Goal: Task Accomplishment & Management: Use online tool/utility

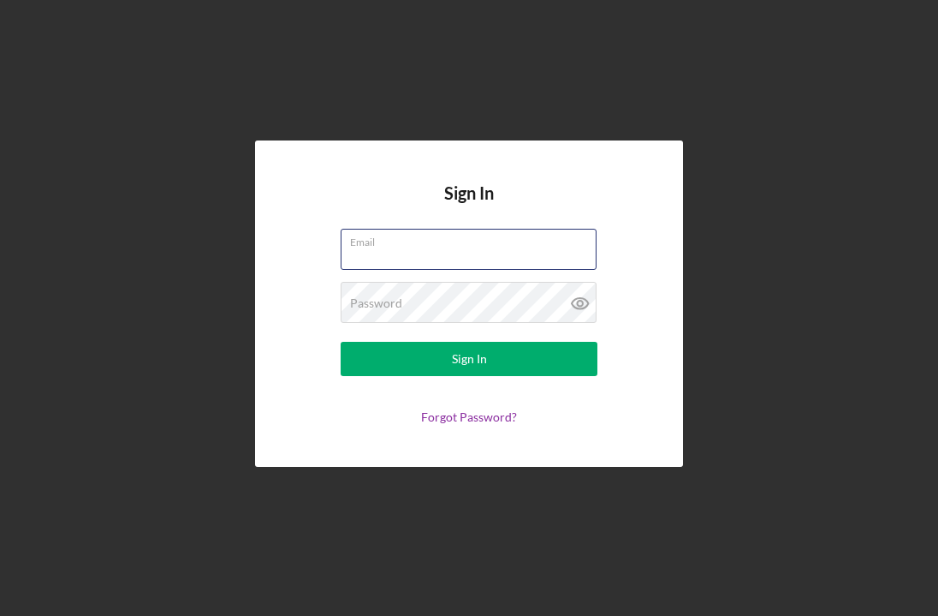
type input "[EMAIL_ADDRESS][DOMAIN_NAME]"
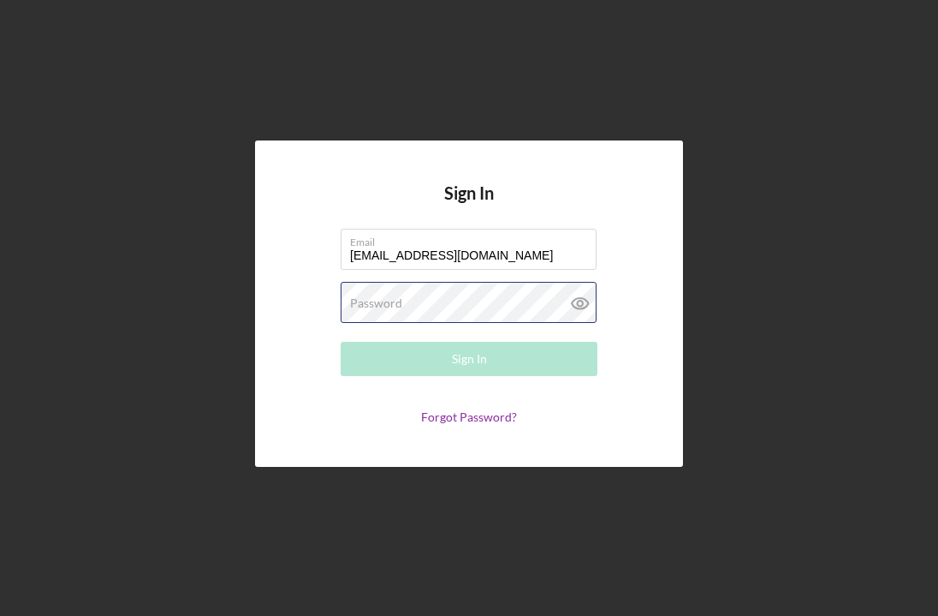
click at [469, 359] on button "Sign In" at bounding box center [469, 359] width 257 height 34
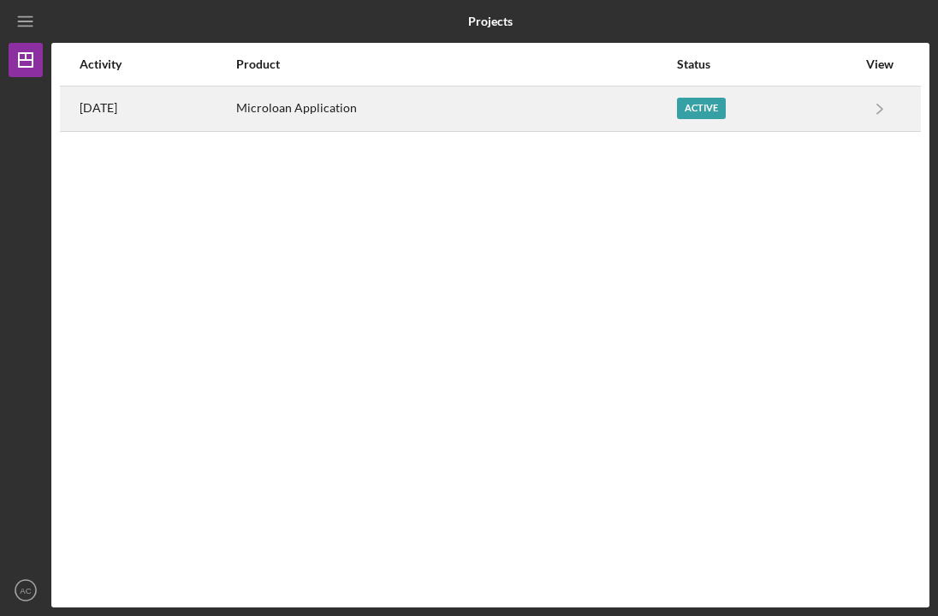
click at [759, 114] on div "Active" at bounding box center [767, 108] width 180 height 43
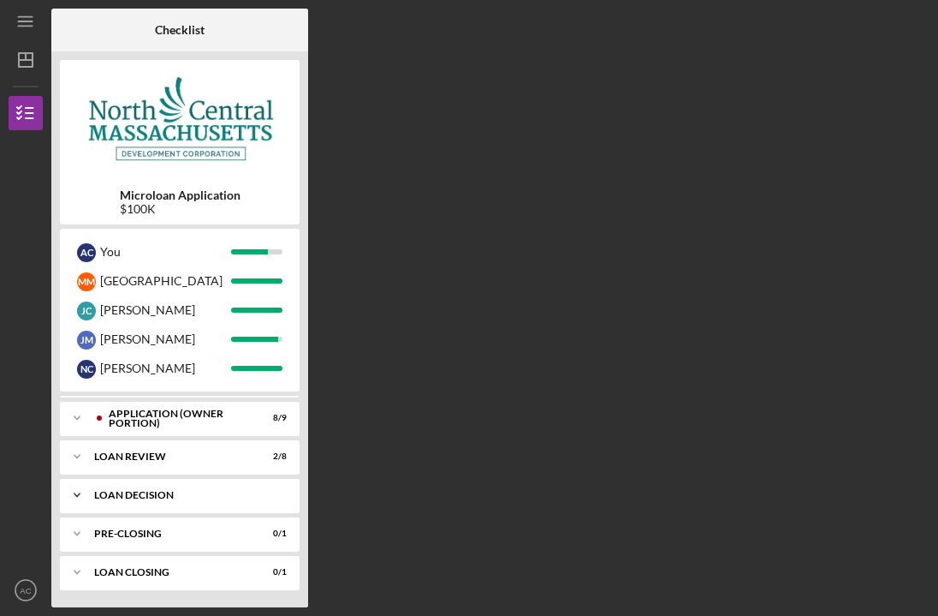
scroll to position [374, 0]
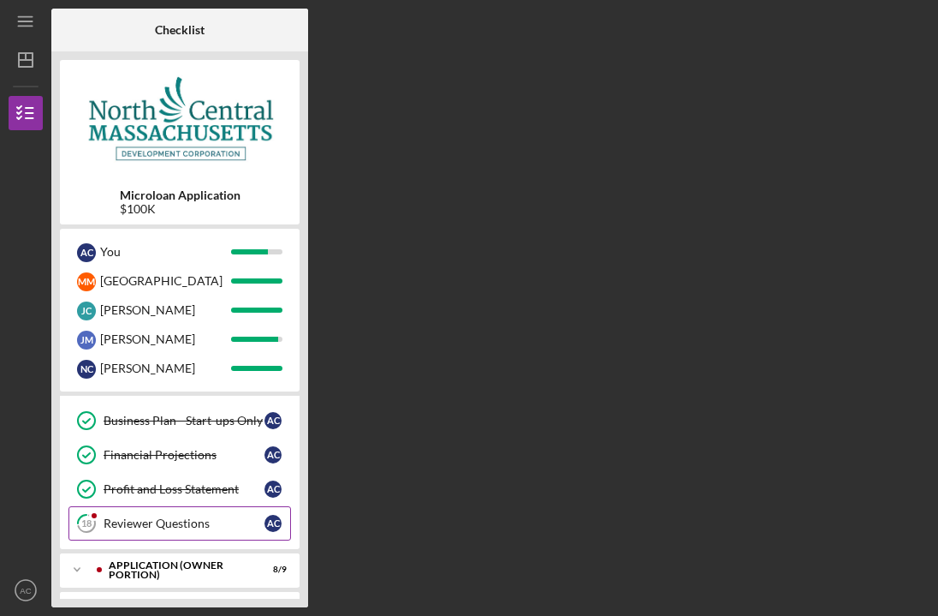
click at [140, 525] on div "Reviewer Questions" at bounding box center [184, 523] width 161 height 14
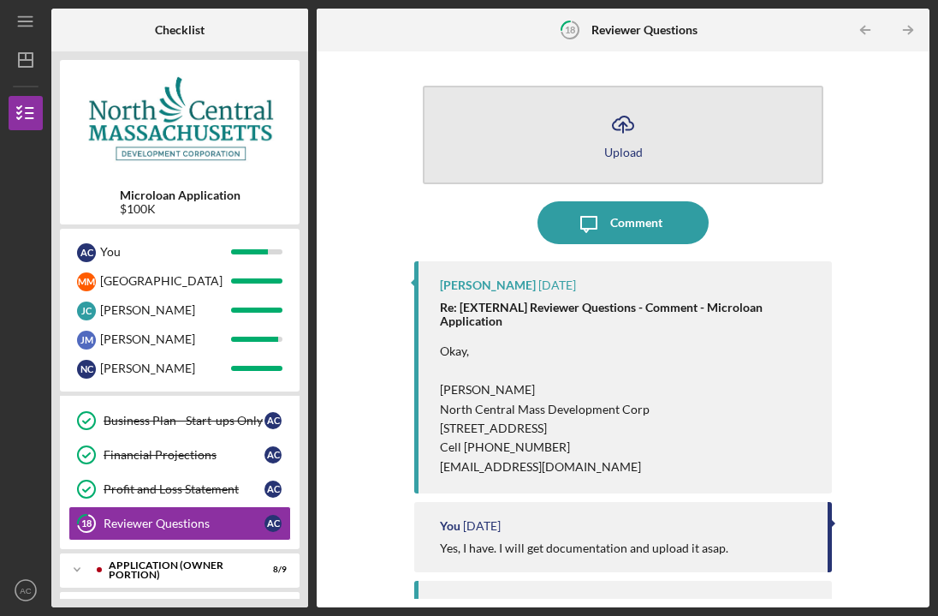
click at [627, 138] on icon "Icon/Upload" at bounding box center [623, 124] width 43 height 43
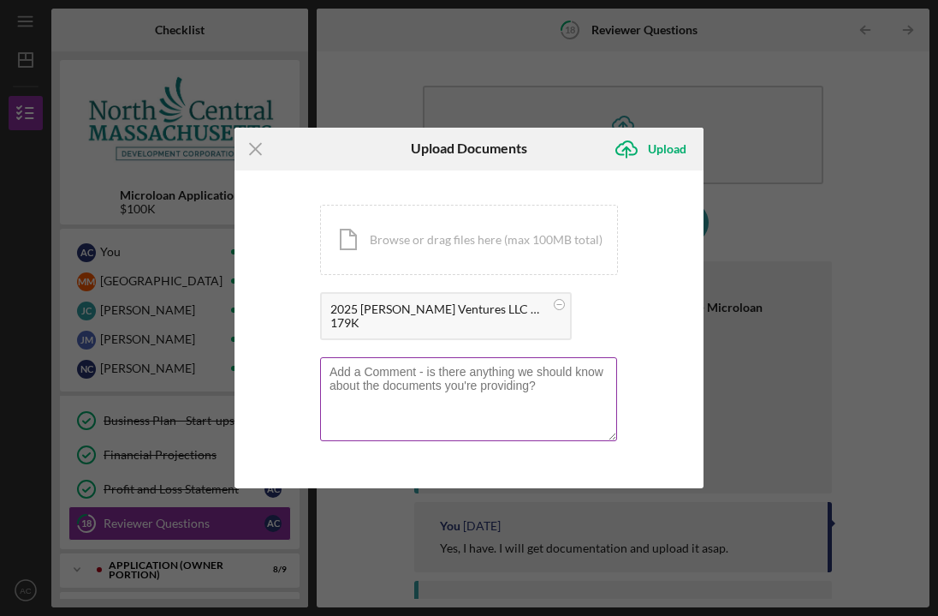
click at [432, 362] on div at bounding box center [469, 400] width 298 height 87
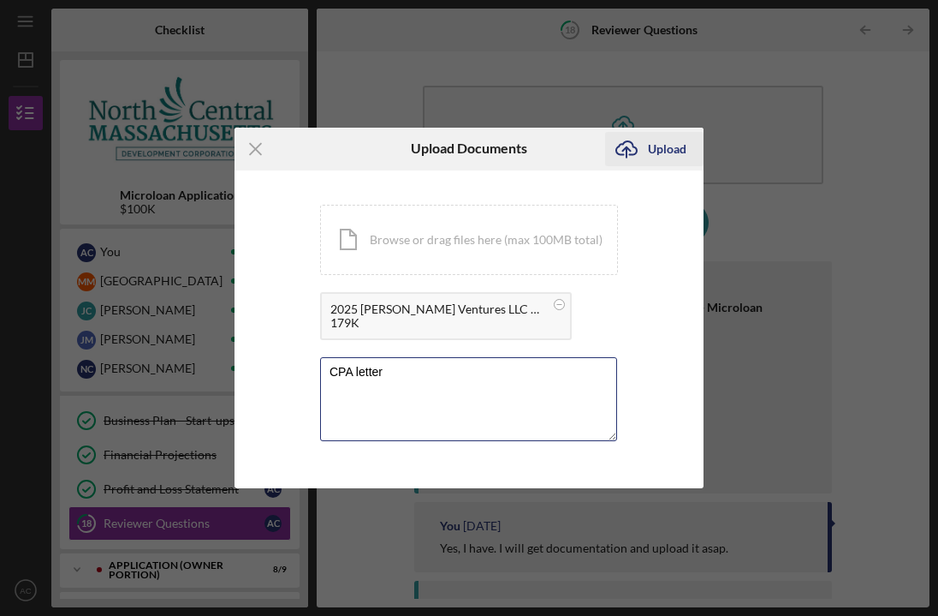
type textarea "CPA letter"
click at [674, 143] on div "Upload" at bounding box center [667, 149] width 39 height 34
